Goal: Task Accomplishment & Management: Manage account settings

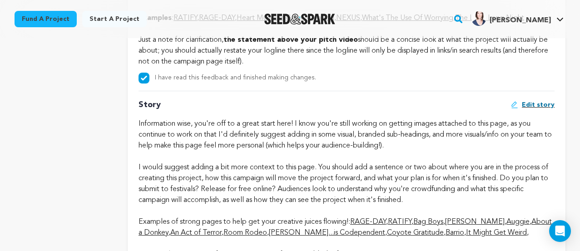
scroll to position [1746, 0]
click at [542, 109] on span "Edit story" at bounding box center [538, 104] width 33 height 9
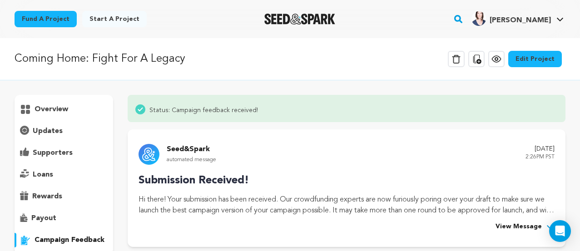
scroll to position [709, 0]
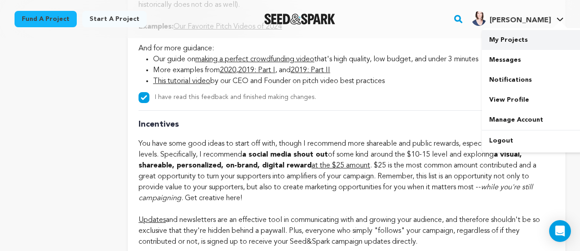
click at [518, 40] on link "My Projects" at bounding box center [533, 40] width 102 height 20
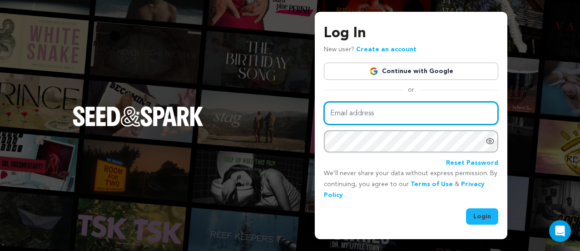
type input "info@flygirlstheseries.com"
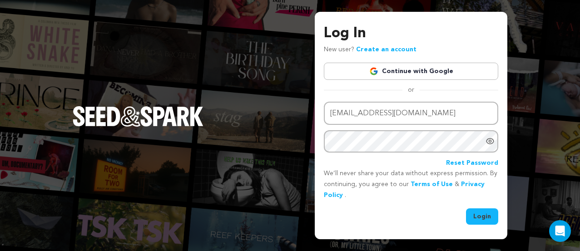
click at [490, 143] on icon "Show password as plain text. Warning: this will display your password on the sc…" at bounding box center [490, 141] width 9 height 9
click at [490, 219] on button "Login" at bounding box center [482, 217] width 32 height 16
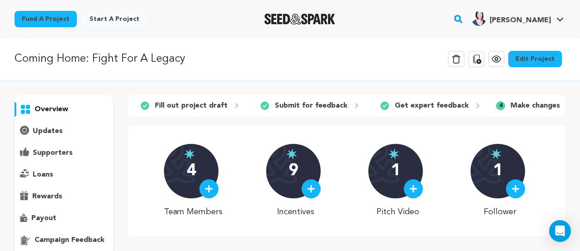
click at [78, 242] on p "campaign feedback" at bounding box center [70, 240] width 70 height 11
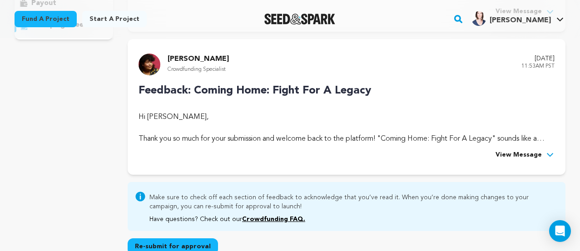
scroll to position [216, 0]
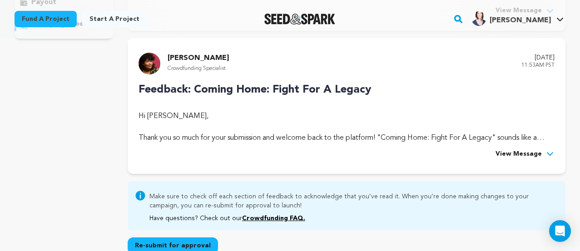
click at [542, 154] on span "View Message" at bounding box center [519, 154] width 46 height 11
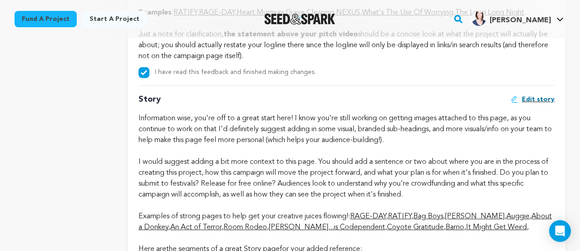
scroll to position [1752, 0]
click at [540, 103] on span "Edit story" at bounding box center [538, 98] width 33 height 9
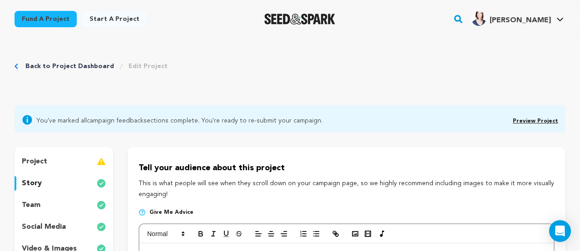
click at [431, 113] on div "You've marked all campaign feedback sections complete. You're ready to re-submi…" at bounding box center [290, 119] width 537 height 13
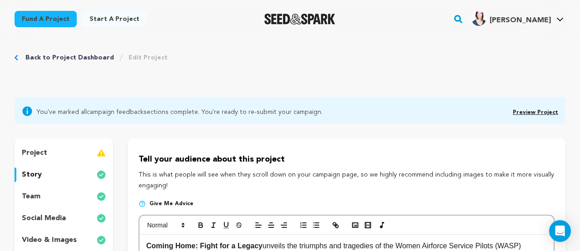
scroll to position [8, 0]
click at [33, 59] on link "Back to Project Dashboard" at bounding box center [69, 58] width 89 height 9
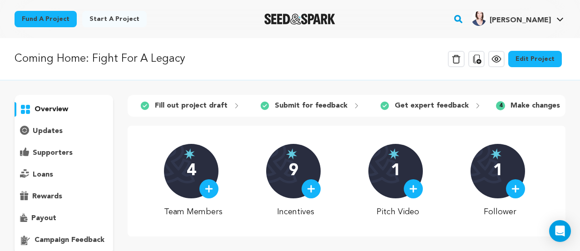
click at [65, 240] on p "campaign feedback" at bounding box center [70, 240] width 70 height 11
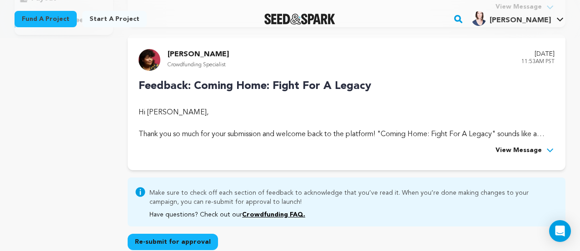
click at [517, 149] on span "View Message" at bounding box center [519, 150] width 46 height 11
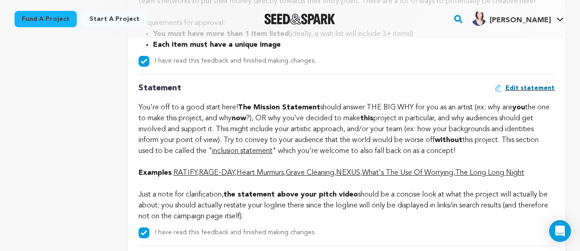
scroll to position [1590, 0]
click at [539, 93] on span "Edit statement" at bounding box center [530, 88] width 49 height 9
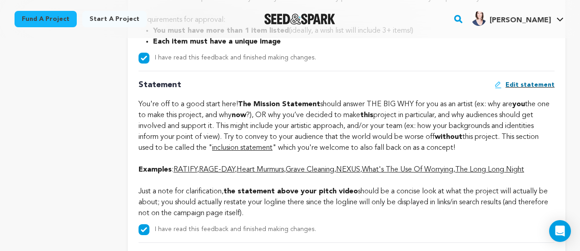
scroll to position [1593, 0]
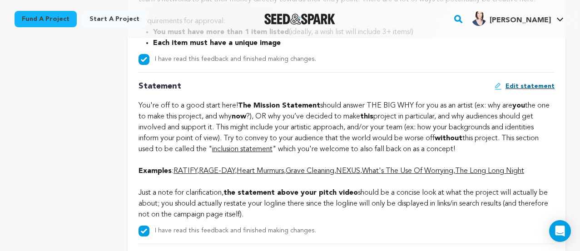
click at [533, 91] on span "Edit statement" at bounding box center [530, 86] width 49 height 9
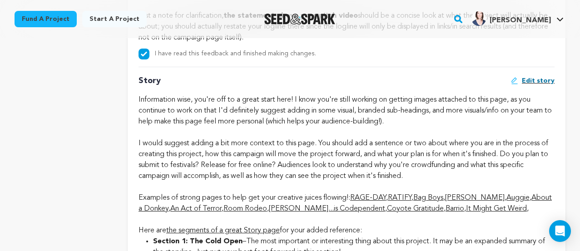
scroll to position [1769, 0]
click at [536, 86] on span "Edit story" at bounding box center [538, 81] width 33 height 9
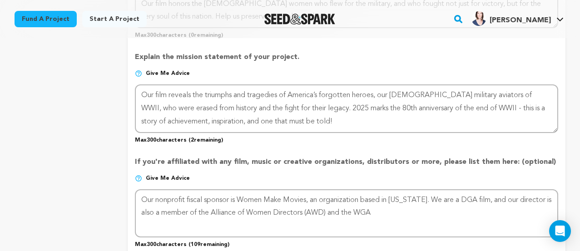
scroll to position [634, 0]
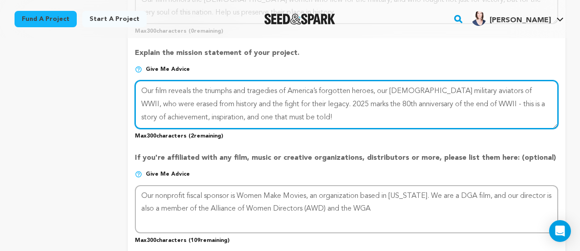
drag, startPoint x: 476, startPoint y: 106, endPoint x: 505, endPoint y: 119, distance: 31.5
click at [505, 119] on textarea at bounding box center [347, 104] width 424 height 48
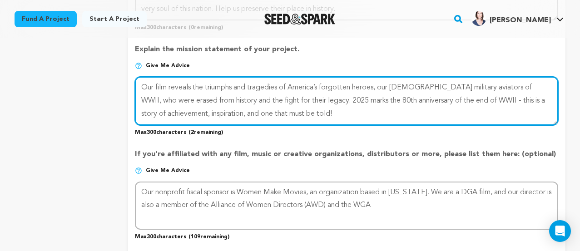
scroll to position [643, 0]
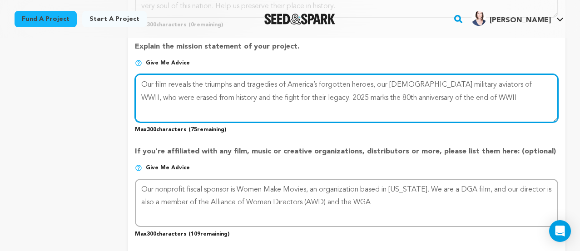
paste textarea "Understanding what these pilots accomplished affirms the dignity and glory"
drag, startPoint x: 472, startPoint y: 97, endPoint x: 372, endPoint y: 96, distance: 100.0
click at [372, 96] on textarea at bounding box center [347, 98] width 424 height 48
drag, startPoint x: 301, startPoint y: 97, endPoint x: 546, endPoint y: 103, distance: 245.1
click at [546, 103] on textarea at bounding box center [347, 98] width 424 height 48
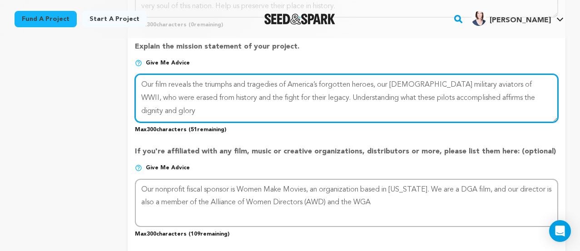
paste textarea "of their actions, and this film seeks to give thes"
type textarea "Our film reveals the triumphs and tragedies of America’s forgotten heroes, our …"
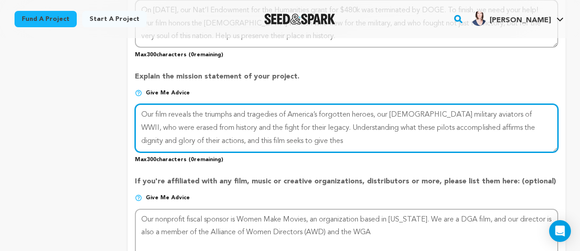
scroll to position [613, 0]
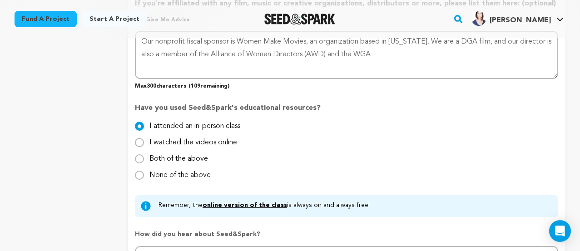
scroll to position [793, 0]
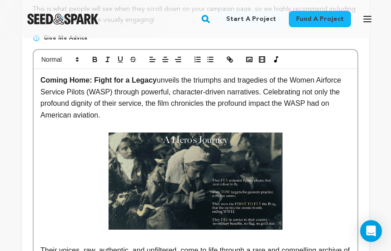
scroll to position [229, 0]
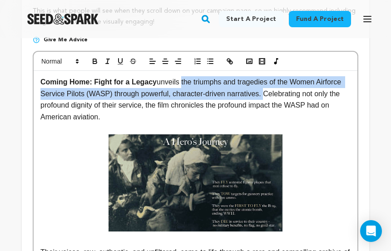
drag, startPoint x: 267, startPoint y: 95, endPoint x: 183, endPoint y: 84, distance: 84.8
click at [183, 84] on p "Coming Home: Fight for a Legacy unveils the triumphs and tragedies of the Women…" at bounding box center [195, 99] width 310 height 46
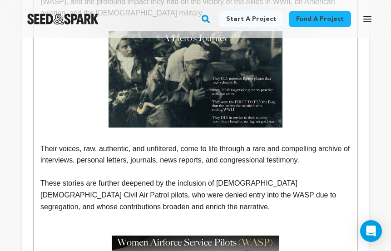
scroll to position [323, 0]
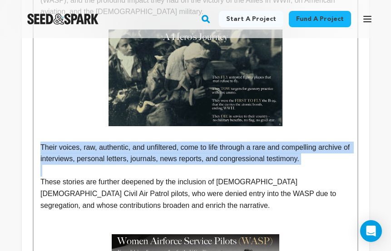
drag, startPoint x: 41, startPoint y: 145, endPoint x: 314, endPoint y: 172, distance: 274.1
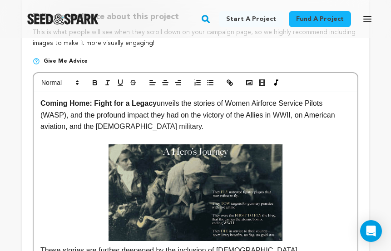
scroll to position [205, 0]
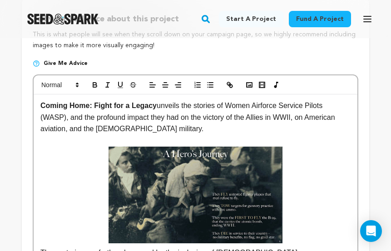
click at [183, 126] on p "Coming Home: Fight for a Legacy unveils the stories of Women Airforce Service P…" at bounding box center [195, 117] width 310 height 35
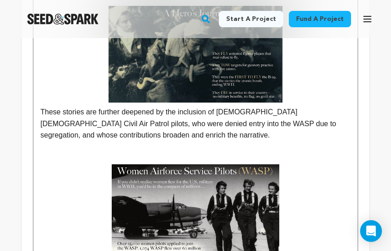
scroll to position [356, 0]
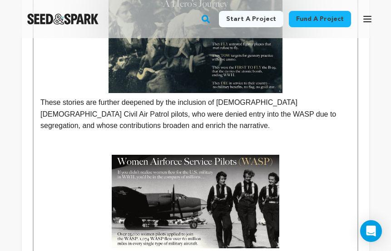
click at [41, 102] on p "These stories are further deepened by the inclusion of Black female Civil Air P…" at bounding box center [195, 114] width 310 height 35
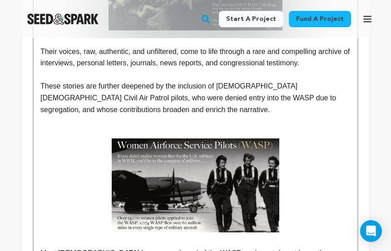
scroll to position [401, 0]
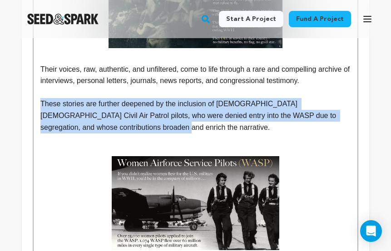
drag, startPoint x: 41, startPoint y: 102, endPoint x: 113, endPoint y: 127, distance: 76.6
click at [113, 127] on p "These stories are further deepened by the inclusion of Black female Civil Air P…" at bounding box center [195, 115] width 310 height 35
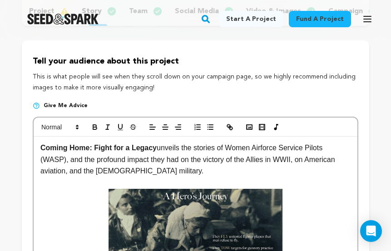
scroll to position [165, 0]
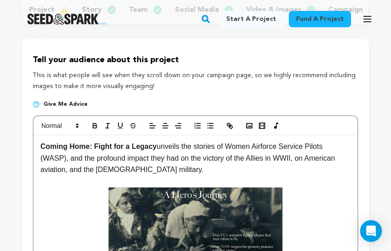
click at [66, 160] on p "Coming Home: Fight for a Legacy unveils the stories of Women Airforce Service P…" at bounding box center [195, 158] width 310 height 35
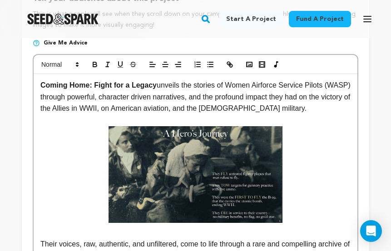
scroll to position [225, 0]
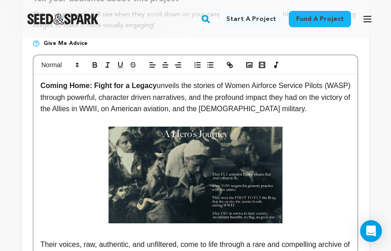
click at [296, 108] on p "Coming Home: Fight for a Legacy unveils the stories of Women Airforce Service P…" at bounding box center [195, 97] width 310 height 35
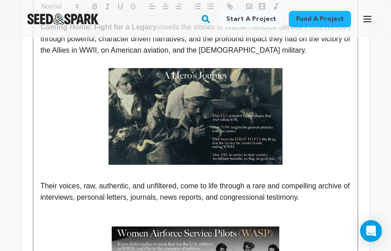
scroll to position [300, 0]
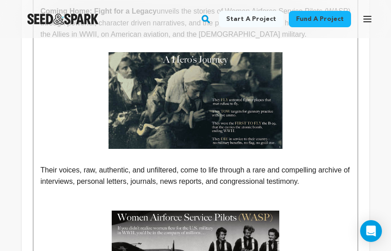
click at [318, 185] on p "Their voices, raw, authentic, and unfiltered, come to life through a rare and c…" at bounding box center [195, 176] width 310 height 23
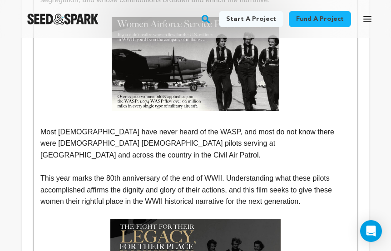
scroll to position [528, 0]
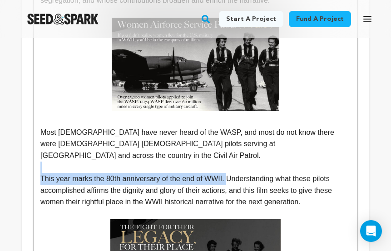
drag, startPoint x: 229, startPoint y: 166, endPoint x: 101, endPoint y: 156, distance: 127.7
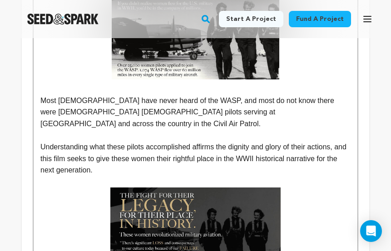
scroll to position [560, 0]
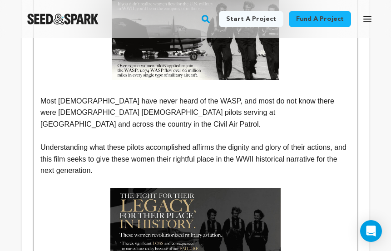
click at [173, 148] on p "Understanding what these pilots accomplished affirms the dignity and glory of t…" at bounding box center [195, 159] width 310 height 35
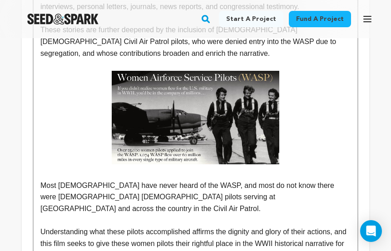
scroll to position [477, 0]
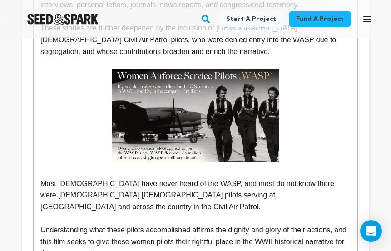
click at [76, 53] on p "These stories are further deepened by the inclusion of Black female Civil Air P…" at bounding box center [195, 39] width 310 height 35
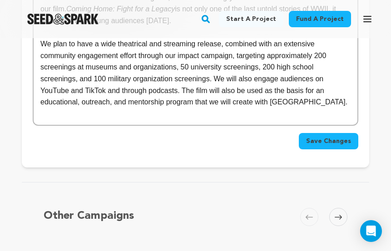
scroll to position [2217, 0]
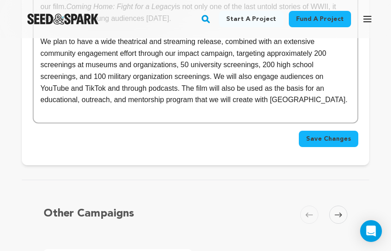
click at [346, 135] on span "Save Changes" at bounding box center [328, 139] width 45 height 9
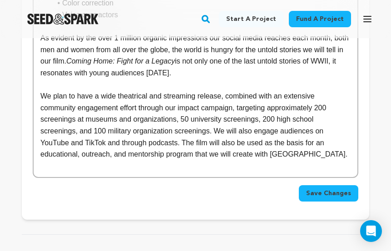
scroll to position [2160, 0]
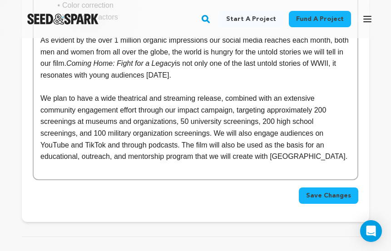
click at [341, 191] on span "Save Changes" at bounding box center [328, 195] width 45 height 9
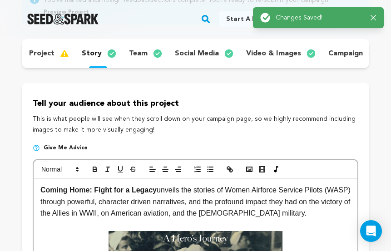
scroll to position [0, 0]
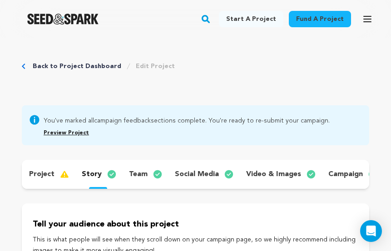
click at [73, 64] on link "Back to Project Dashboard" at bounding box center [77, 66] width 89 height 9
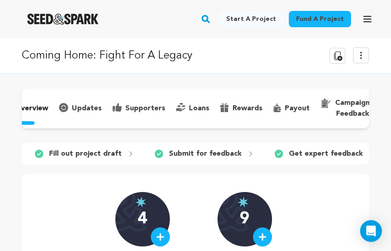
scroll to position [0, 25]
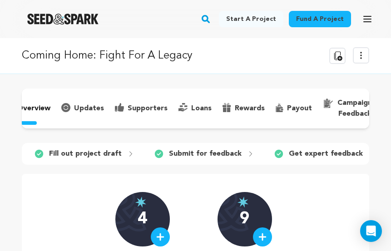
click at [352, 113] on p "campaign feedback" at bounding box center [355, 109] width 35 height 22
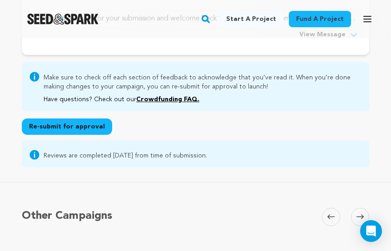
scroll to position [376, 0]
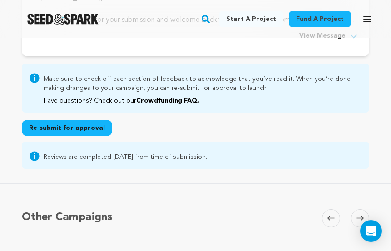
click at [68, 130] on button "Re-submit for approval" at bounding box center [67, 128] width 90 height 16
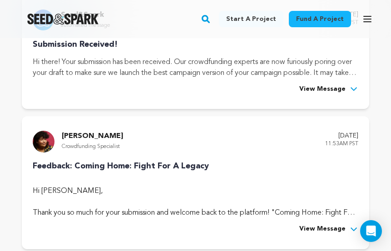
scroll to position [182, 0]
